Goal: Information Seeking & Learning: Learn about a topic

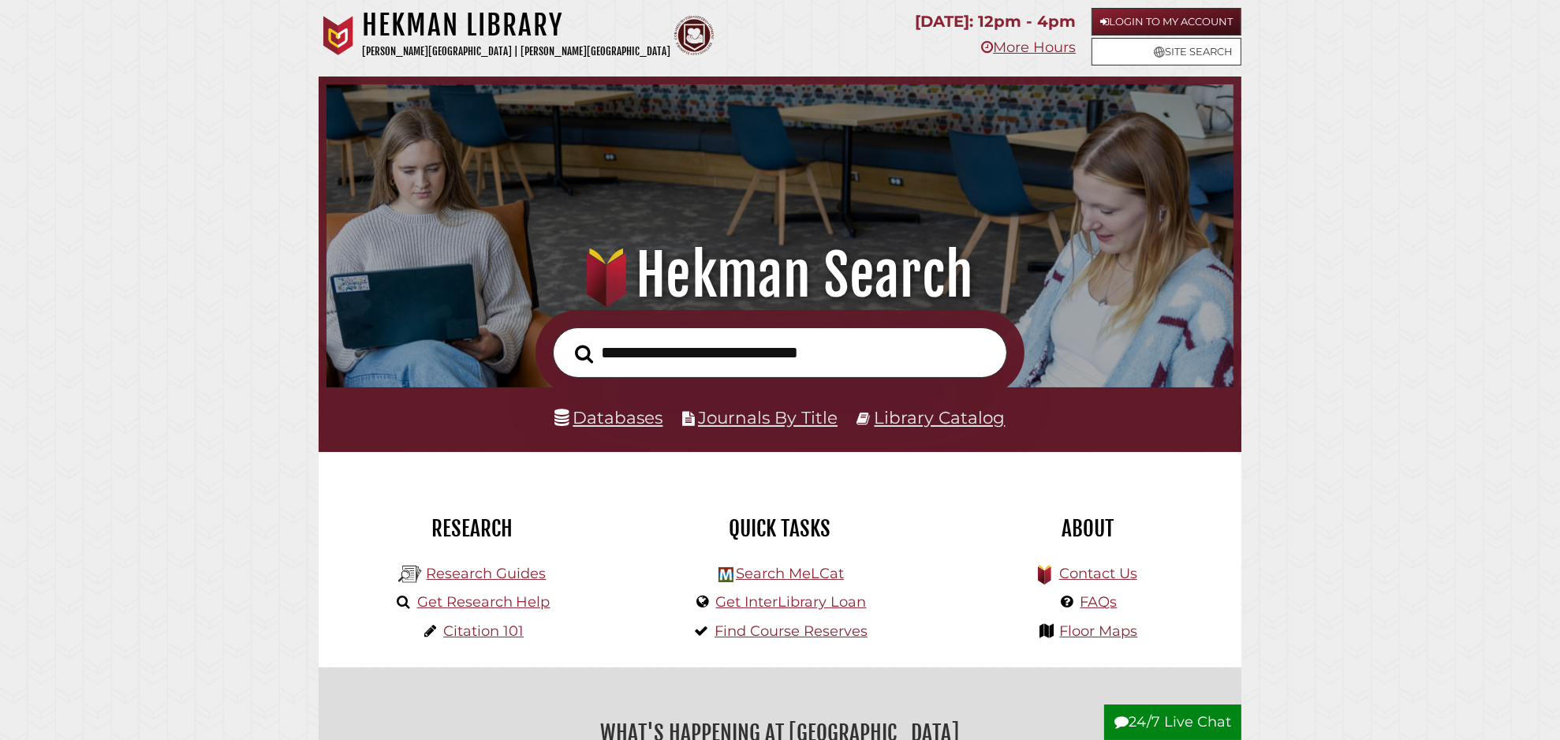
scroll to position [300, 899]
click at [624, 412] on link "Databases" at bounding box center [609, 417] width 108 height 21
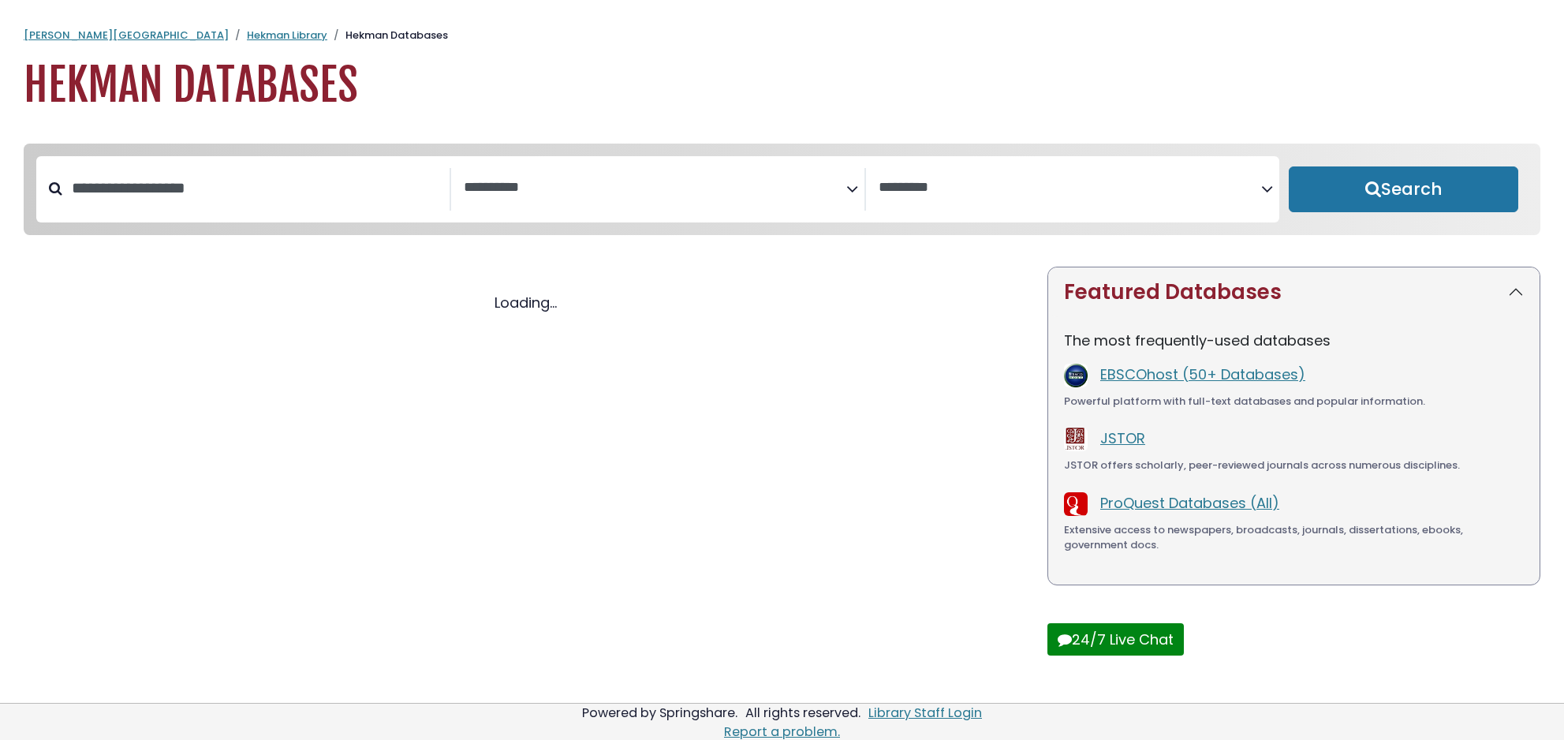
select select "Database Subject Filter"
select select "Database Vendors Filter"
select select "Database Subject Filter"
select select "Database Vendors Filter"
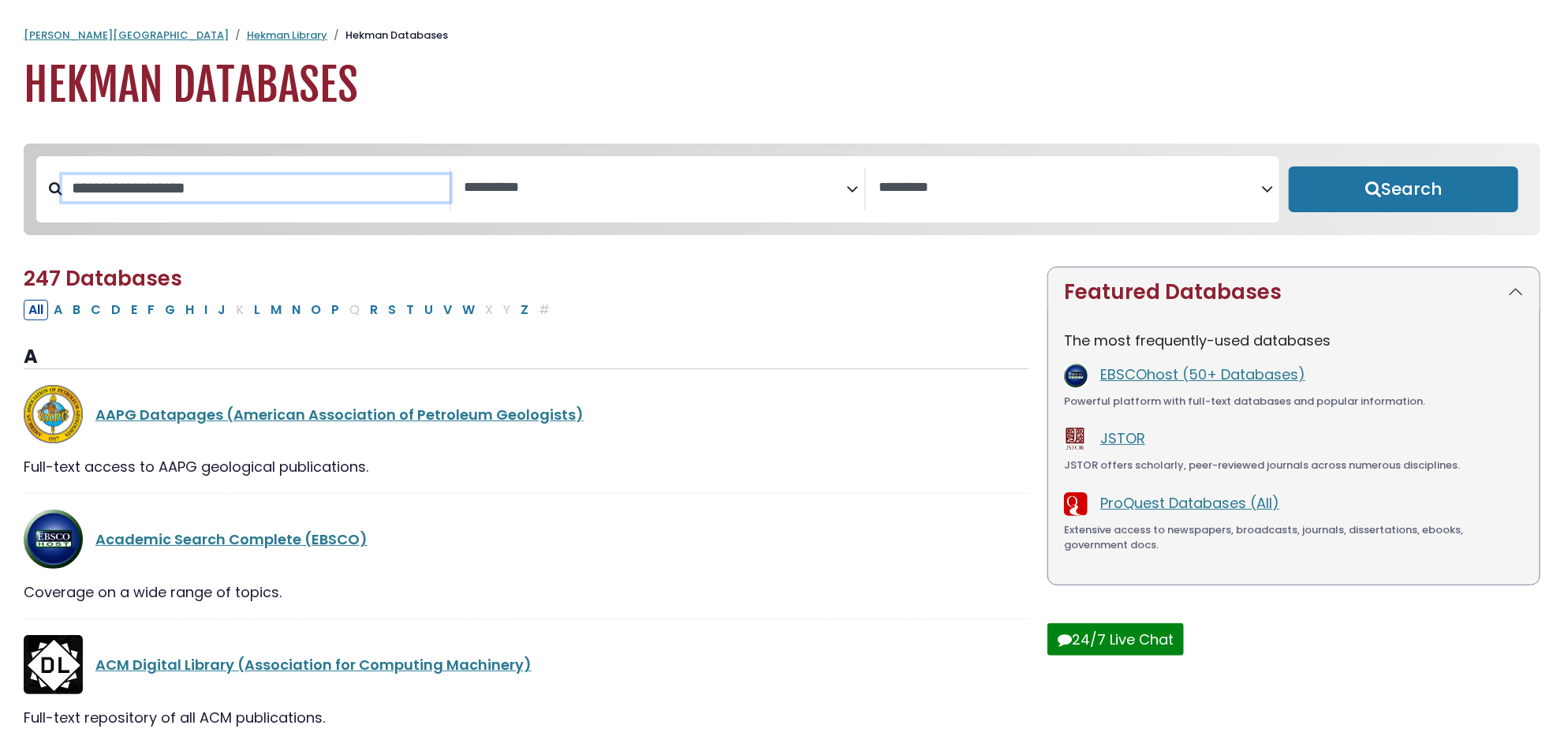
click at [136, 189] on input "Search database by title or keyword" at bounding box center [255, 188] width 387 height 26
type input "****"
click at [1289, 166] on button "Search" at bounding box center [1403, 189] width 229 height 46
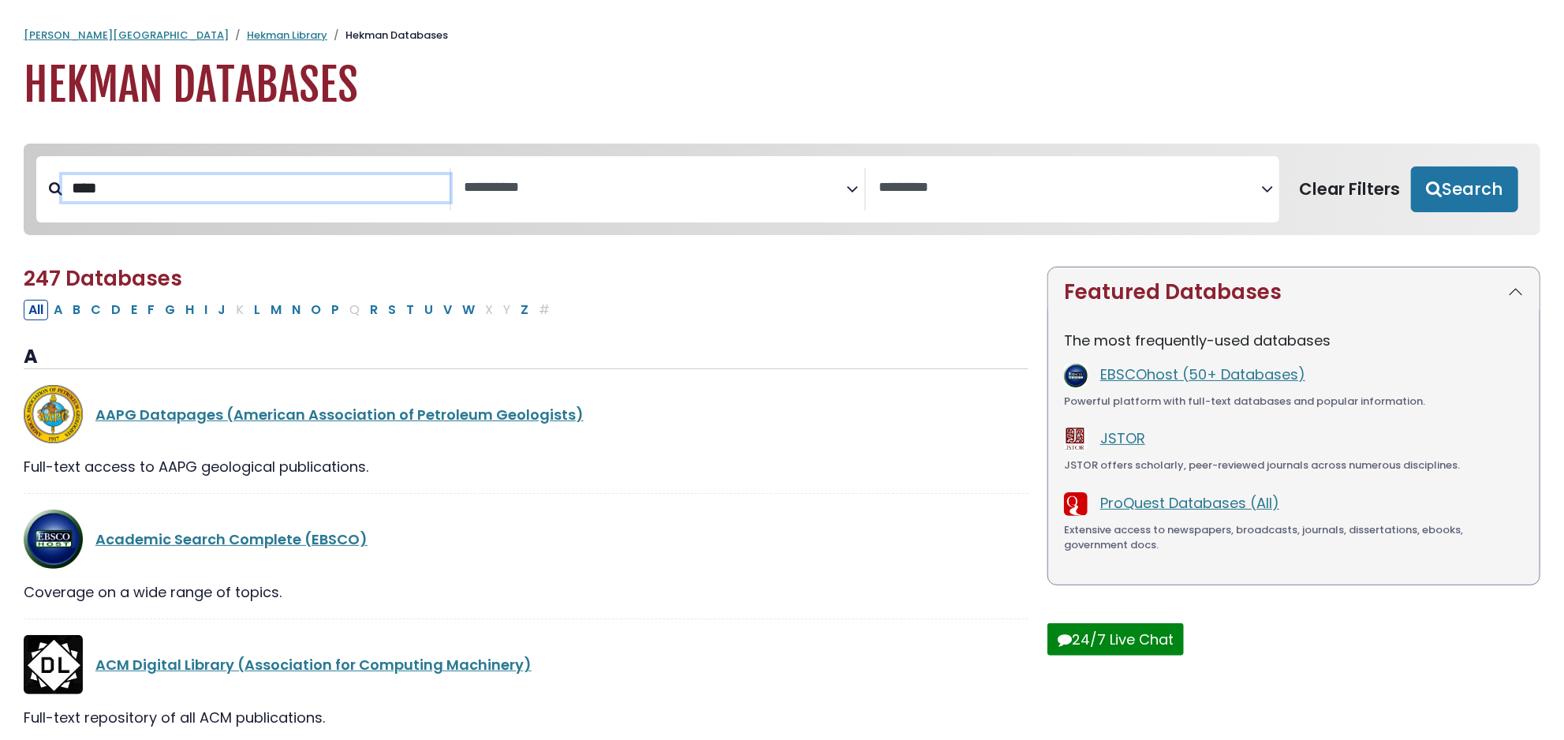
select select "Database Subject Filter"
select select "Database Vendors Filter"
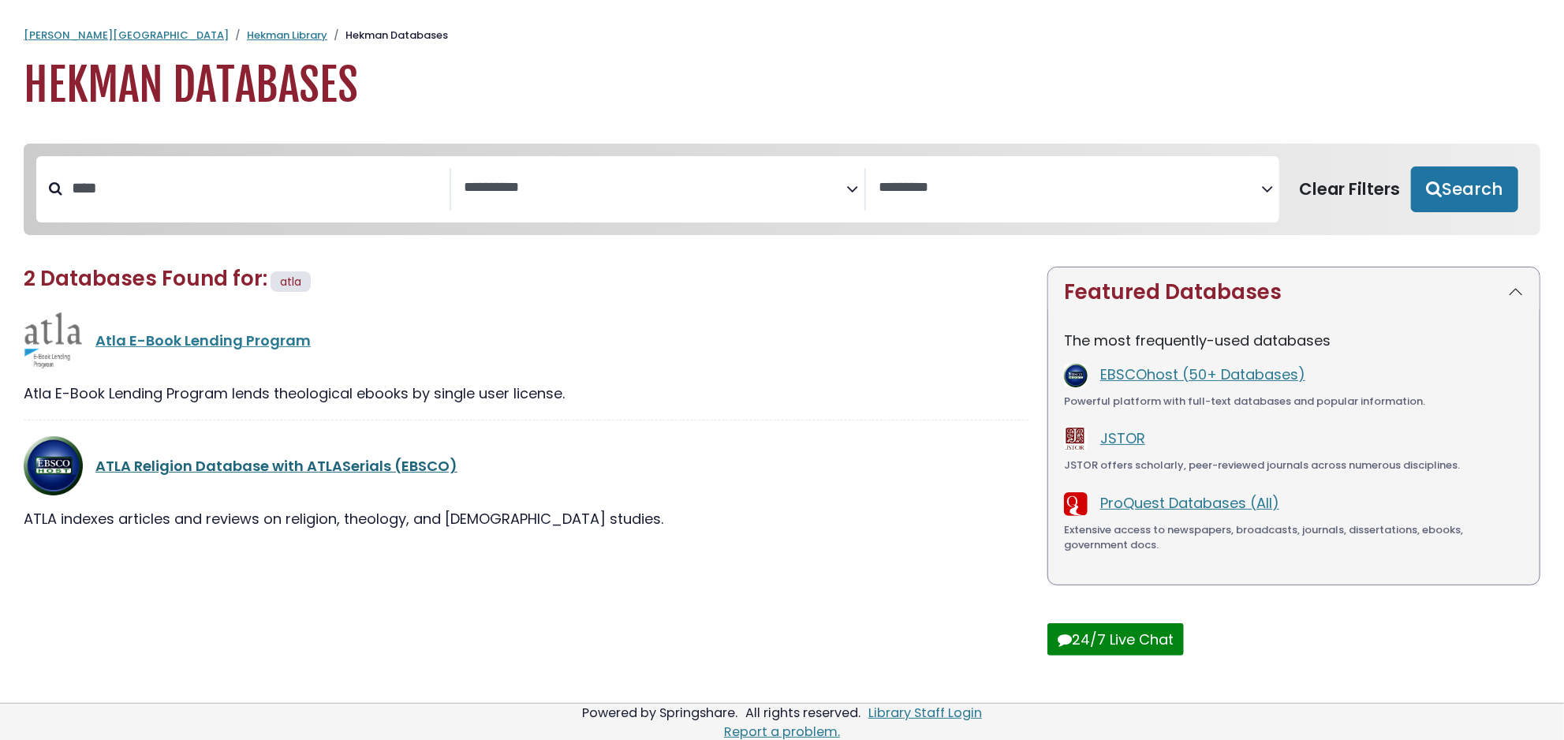
click at [248, 474] on link "ATLA Religion Database with ATLASerials (EBSCO)" at bounding box center [276, 466] width 362 height 20
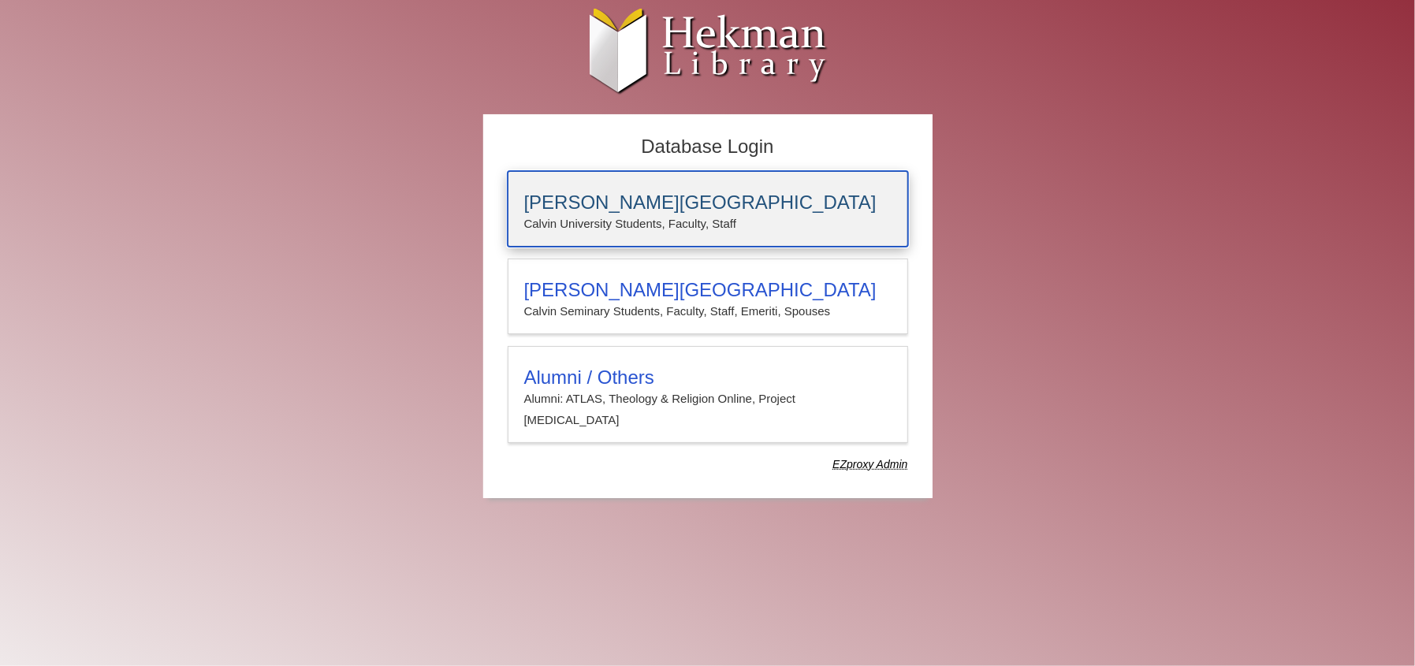
click at [599, 206] on h3 "Calvin University" at bounding box center [707, 203] width 367 height 22
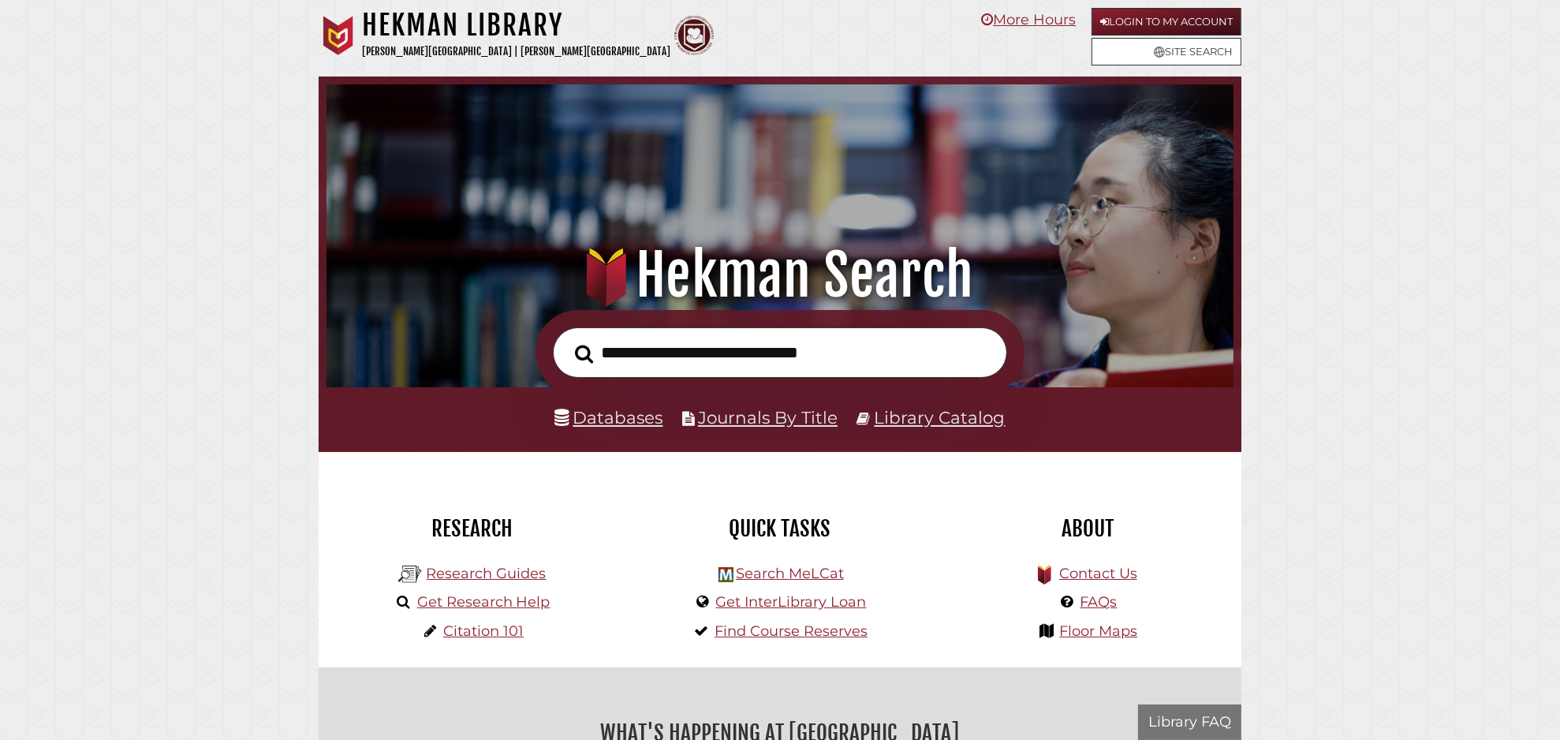
scroll to position [300, 899]
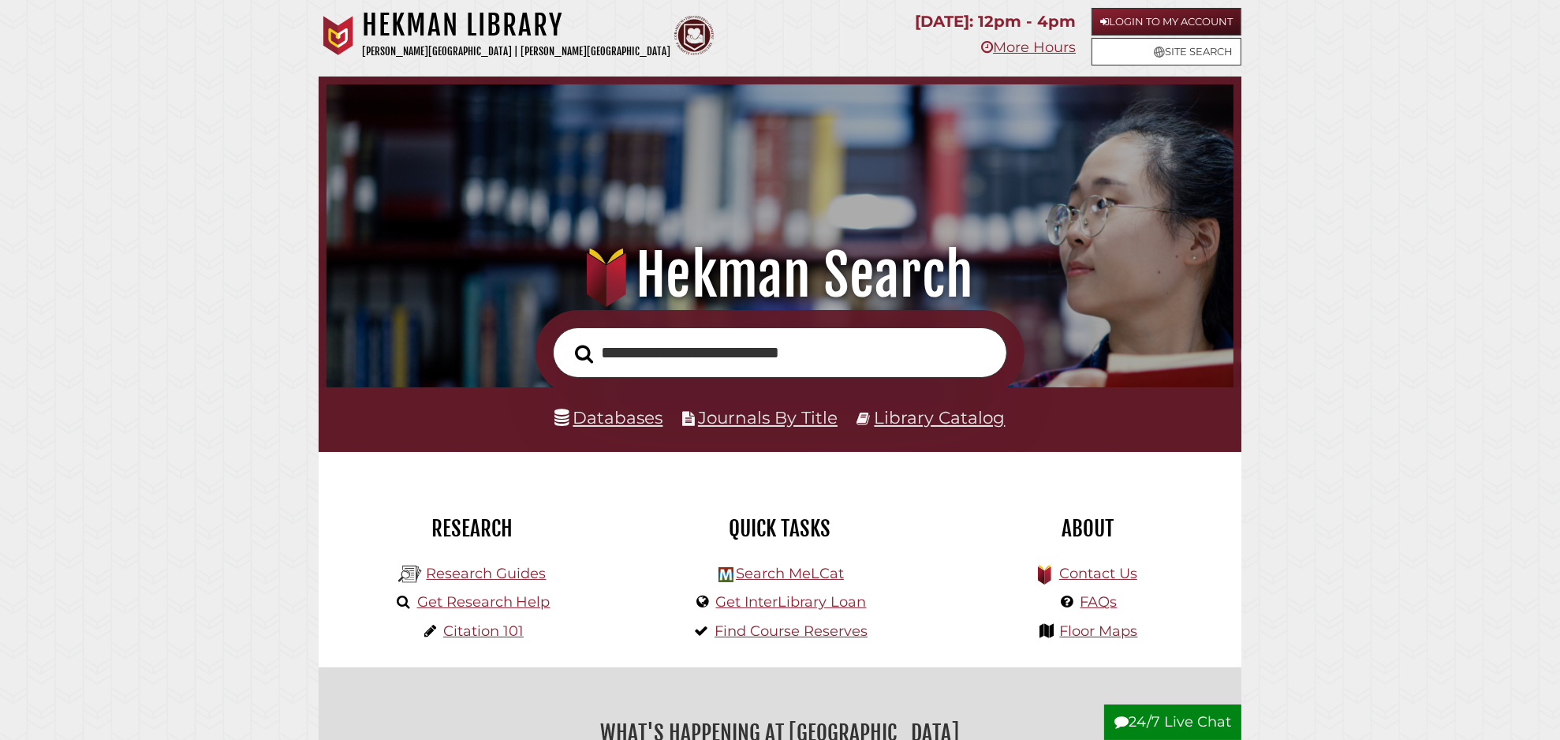
type input "**********"
click at [567, 340] on button "Search" at bounding box center [584, 354] width 34 height 28
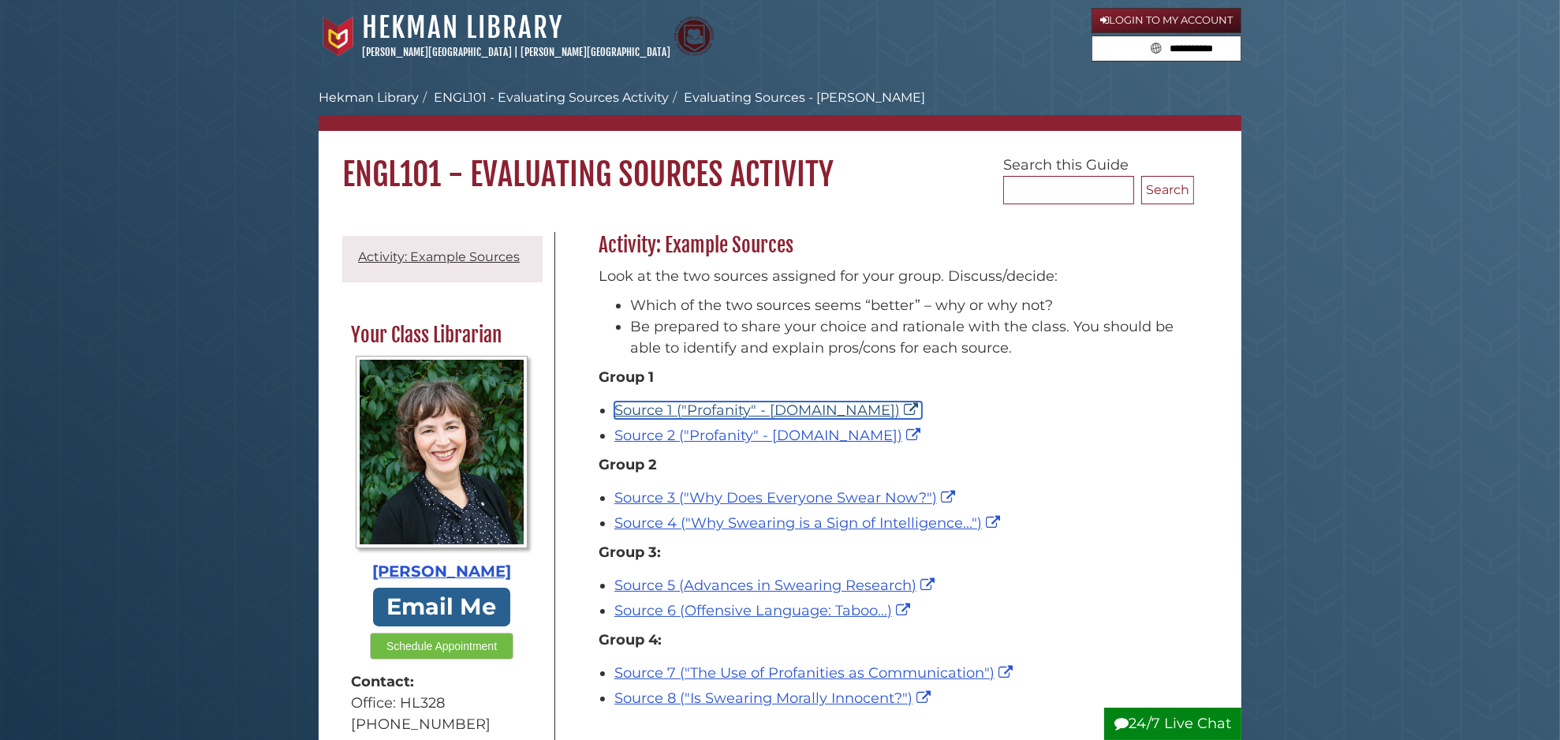
click at [864, 408] on link "Source 1 ("Profanity" - [DOMAIN_NAME])" at bounding box center [768, 409] width 308 height 17
click at [726, 439] on link "Source 2 ("Profanity" - [DOMAIN_NAME])" at bounding box center [769, 435] width 310 height 17
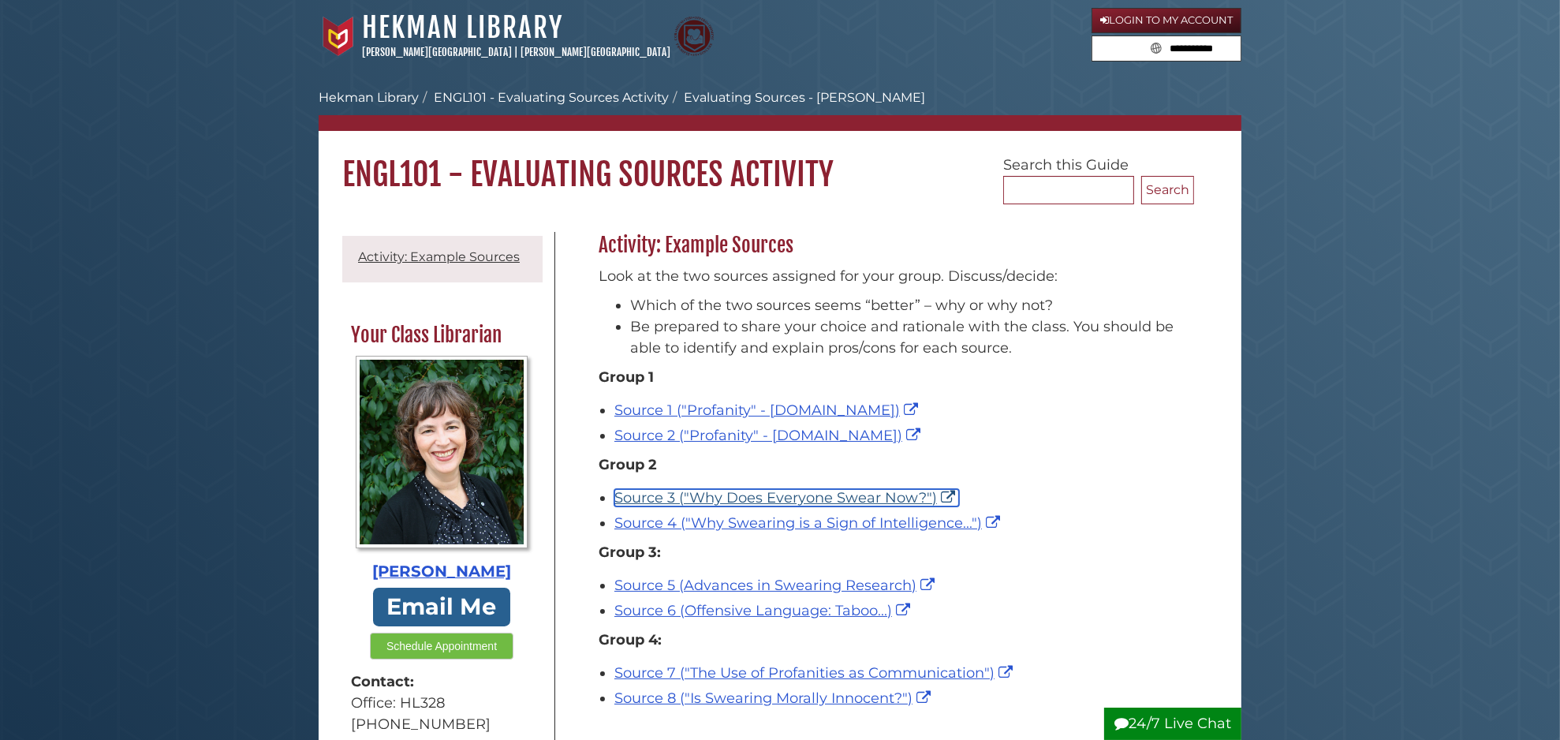
click at [713, 496] on link "Source 3 ("Why Does Everyone Swear Now?")" at bounding box center [786, 497] width 345 height 17
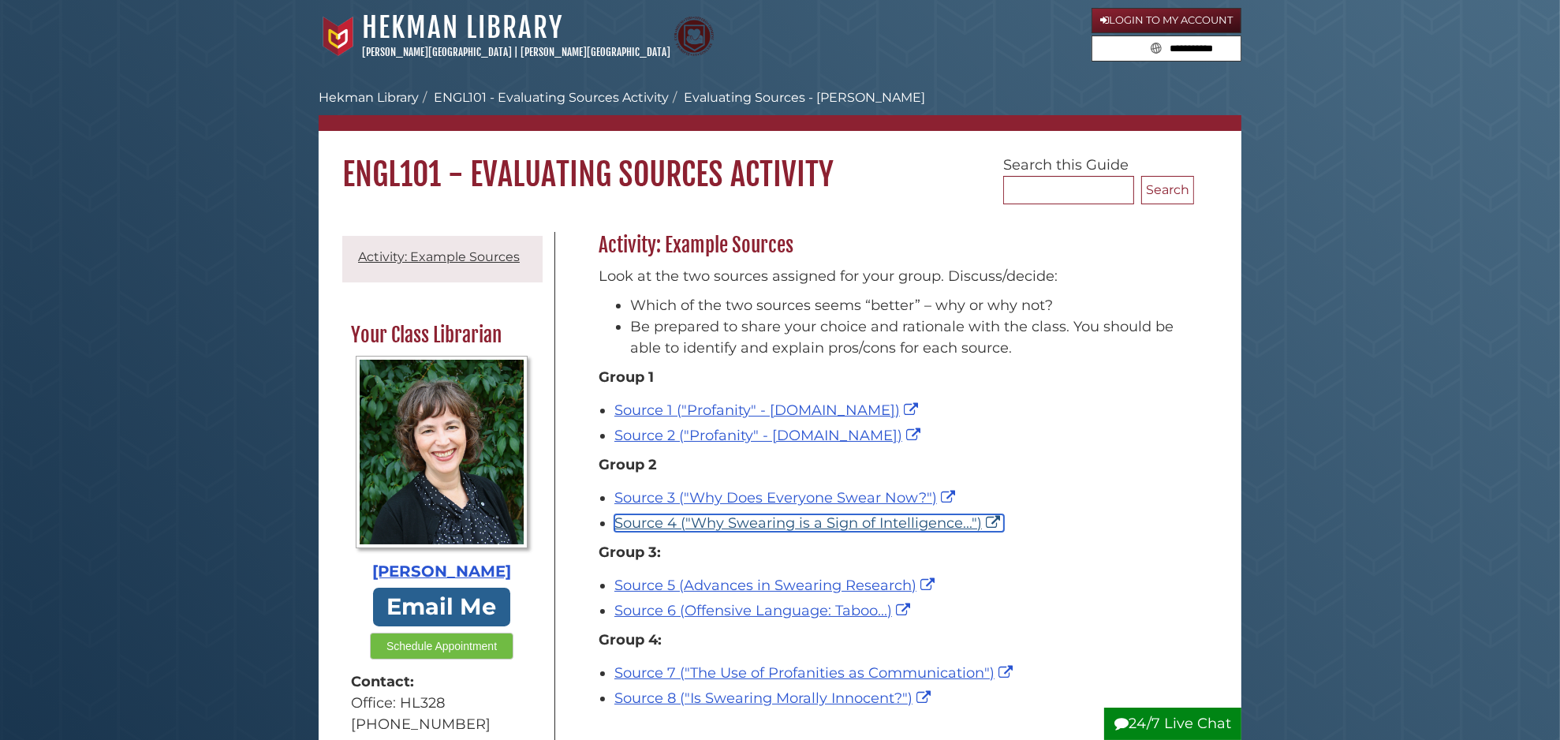
click at [733, 522] on link "Source 4 ("Why Swearing is a Sign of Intelligence...")" at bounding box center [809, 522] width 390 height 17
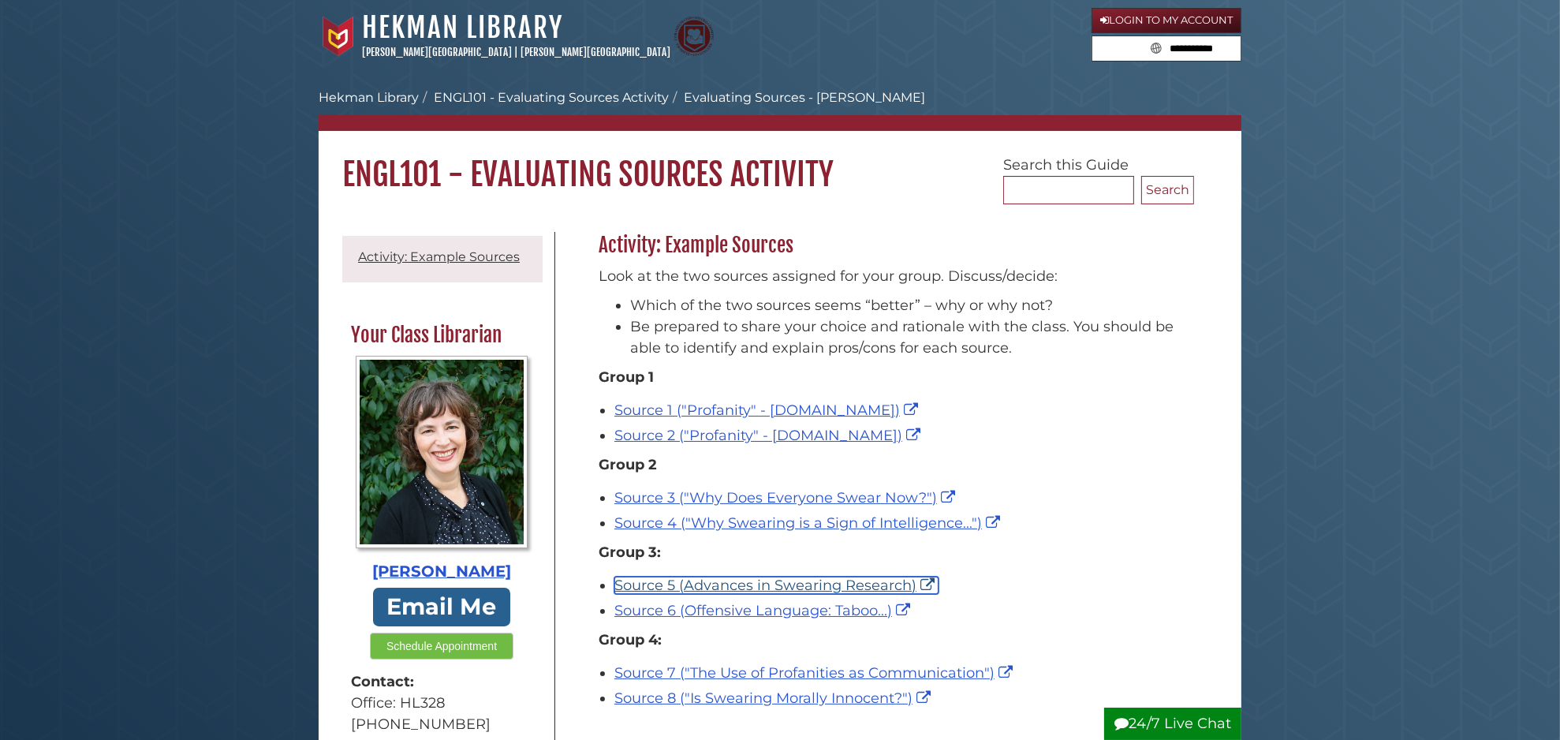
click at [720, 583] on link "Source 5 (Advances in Swearing Research)" at bounding box center [776, 584] width 324 height 17
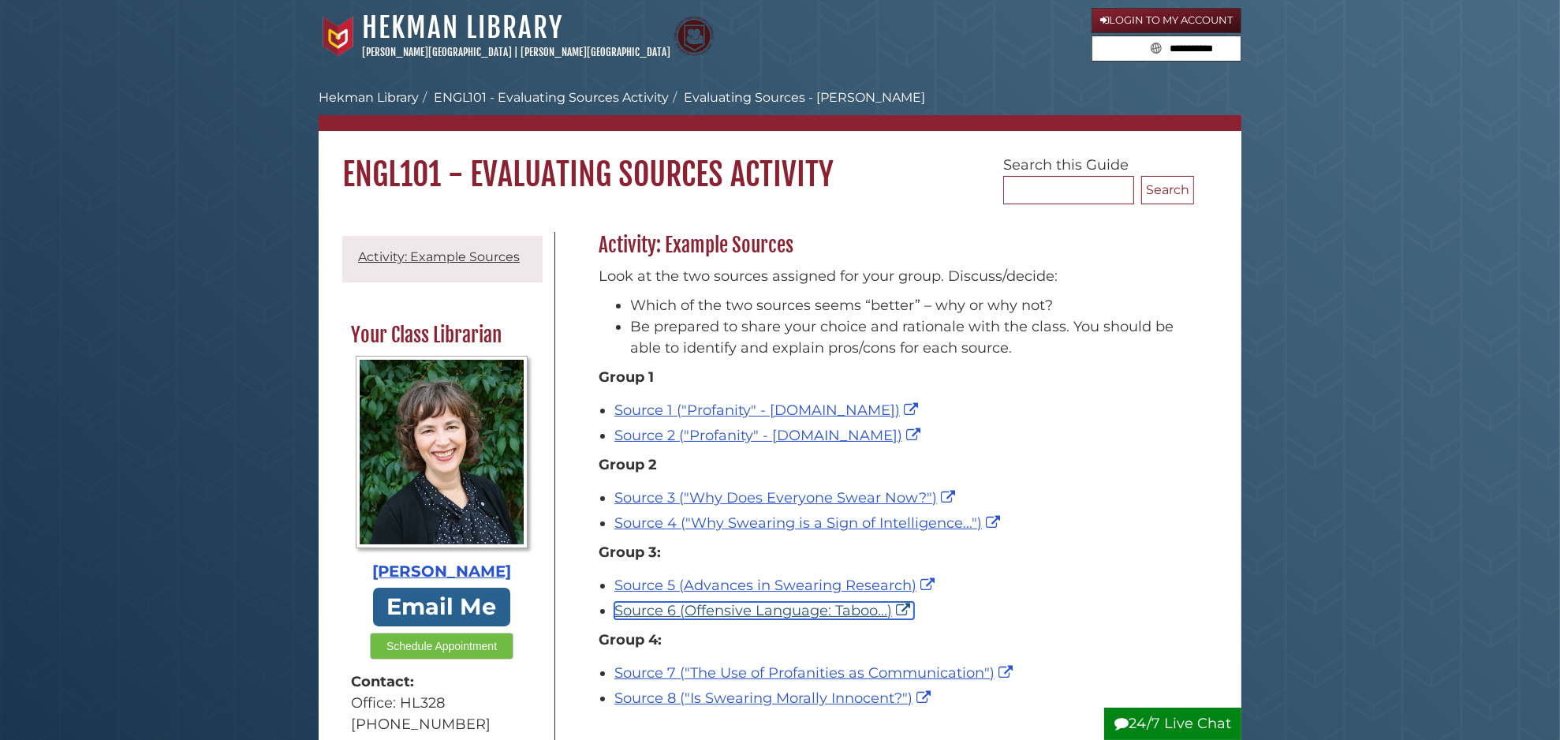
click at [729, 611] on link "Source 6 (Offensive Language: Taboo...)" at bounding box center [764, 610] width 300 height 17
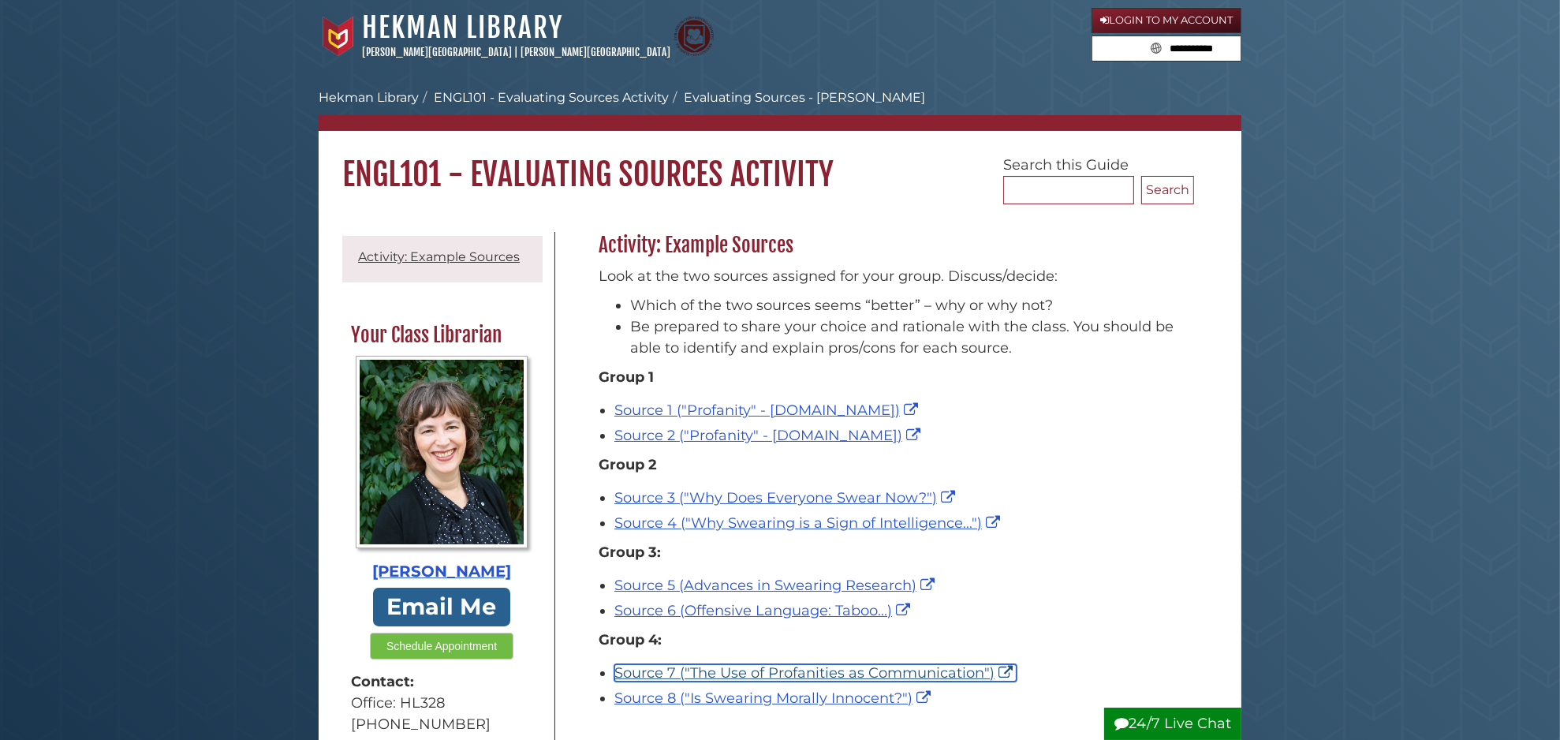
click at [735, 674] on link "Source 7 ("The Use of Profanities as Communication")" at bounding box center [815, 672] width 402 height 17
click at [737, 700] on link "Source 8 ("Is Swearing Morally Innocent?")" at bounding box center [774, 697] width 320 height 17
